Goal: Navigation & Orientation: Find specific page/section

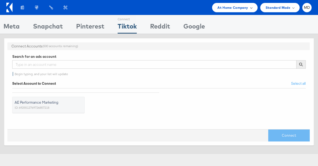
click at [228, 10] on span "At Home Company" at bounding box center [232, 8] width 31 height 6
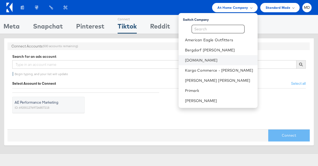
click at [204, 63] on li "[DOMAIN_NAME]" at bounding box center [218, 60] width 79 height 10
click at [201, 61] on link "[DOMAIN_NAME]" at bounding box center [219, 59] width 68 height 5
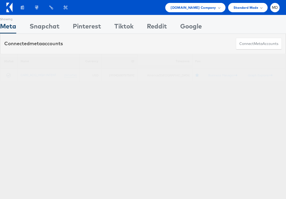
click at [111, 99] on div "Showing Meta Showing [GEOGRAPHIC_DATA] Showing Pinterest Showing Tiktok Showing…" at bounding box center [143, 148] width 286 height 266
